Goal: Transaction & Acquisition: Download file/media

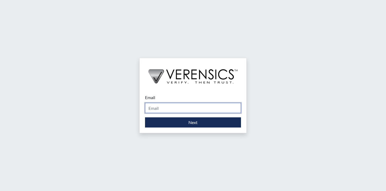
click at [183, 110] on input "Email" at bounding box center [193, 108] width 96 height 10
type input "[EMAIL_ADDRESS][PERSON_NAME][DOMAIN_NAME]"
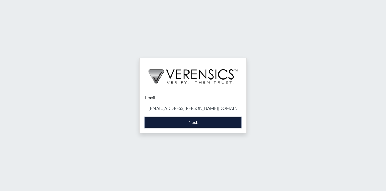
click at [183, 123] on button "Next" at bounding box center [193, 122] width 96 height 10
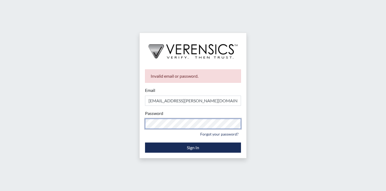
click at [132, 118] on div "Invalid email or password. Email khaliah.reeves@gdc.ga.gov Please provide your …" at bounding box center [193, 95] width 386 height 191
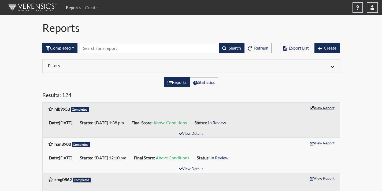
click at [333, 109] on button "View Report" at bounding box center [322, 108] width 29 height 8
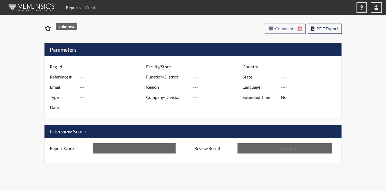
type input "nlb9953"
type input "51318"
type input "---"
type input "Corrections Pre-Employment"
type input "[DATE]"
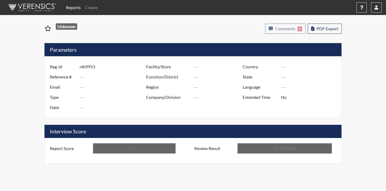
type input "Coastal SP"
type input "[GEOGRAPHIC_DATA]"
type input "[US_STATE]"
type input "English"
type input "Above Conditions"
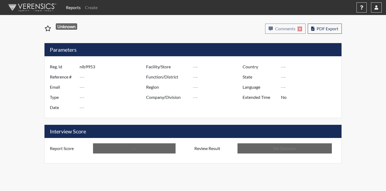
type input "In Review"
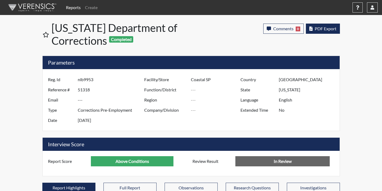
scroll to position [89, 223]
click at [333, 28] on span "PDF Export" at bounding box center [326, 28] width 22 height 5
